Goal: Task Accomplishment & Management: Use online tool/utility

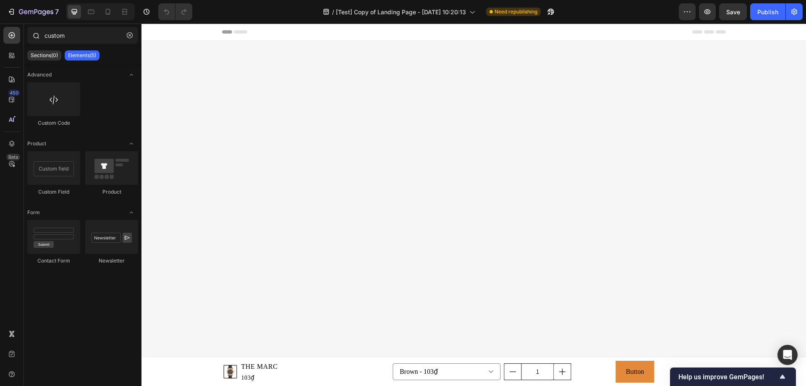
scroll to position [1427, 0]
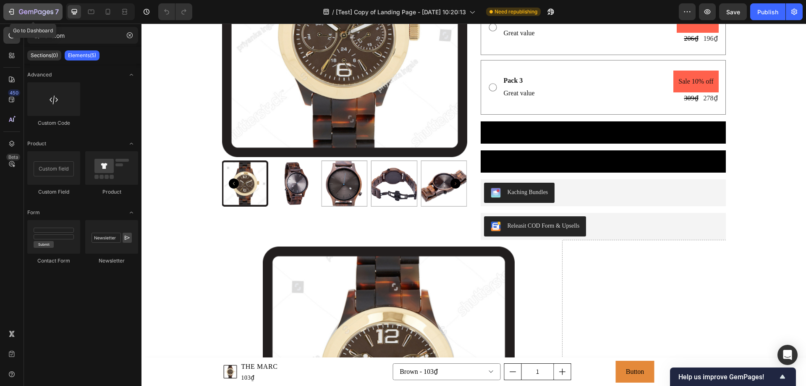
click at [22, 14] on icon "button" at bounding box center [36, 12] width 34 height 7
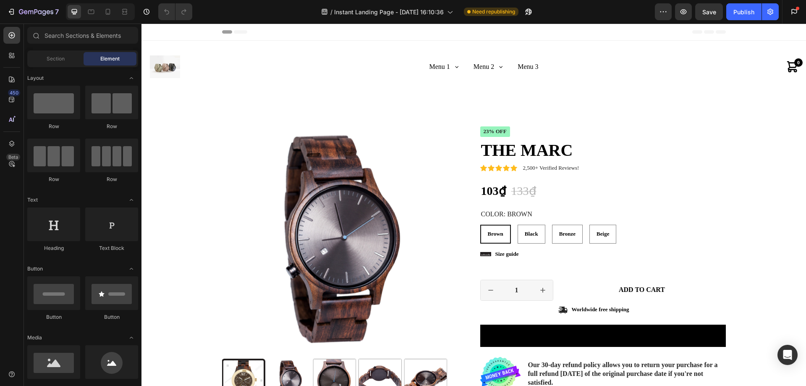
radio input "false"
